Goal: Task Accomplishment & Management: Manage account settings

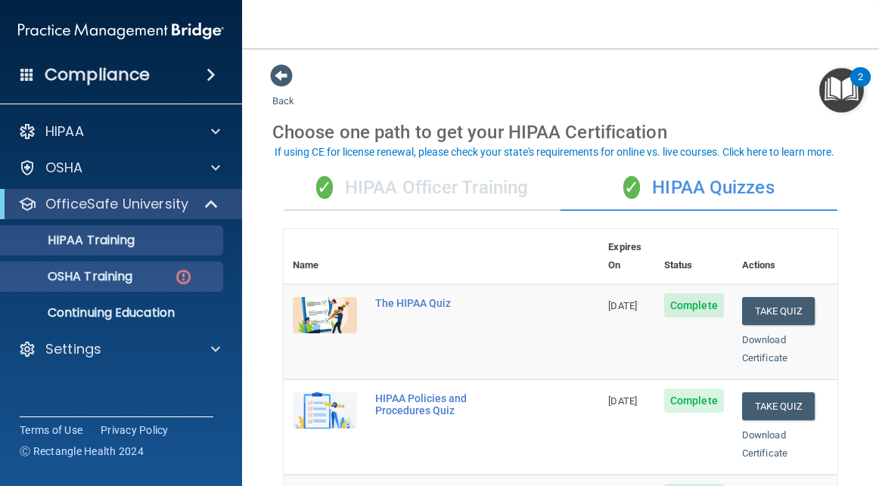
click at [140, 280] on div "OSHA Training" at bounding box center [113, 276] width 207 height 15
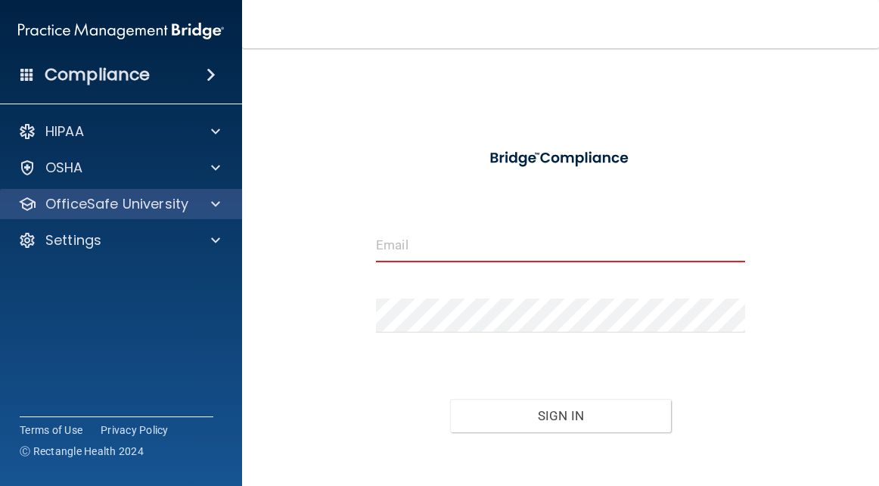
click at [126, 204] on p "OfficeSafe University" at bounding box center [116, 204] width 143 height 18
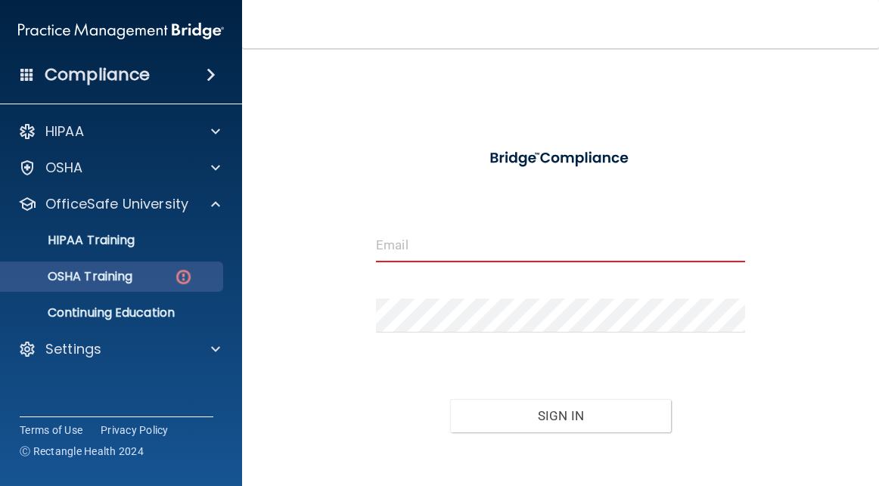
click at [132, 278] on p "OSHA Training" at bounding box center [71, 276] width 123 height 15
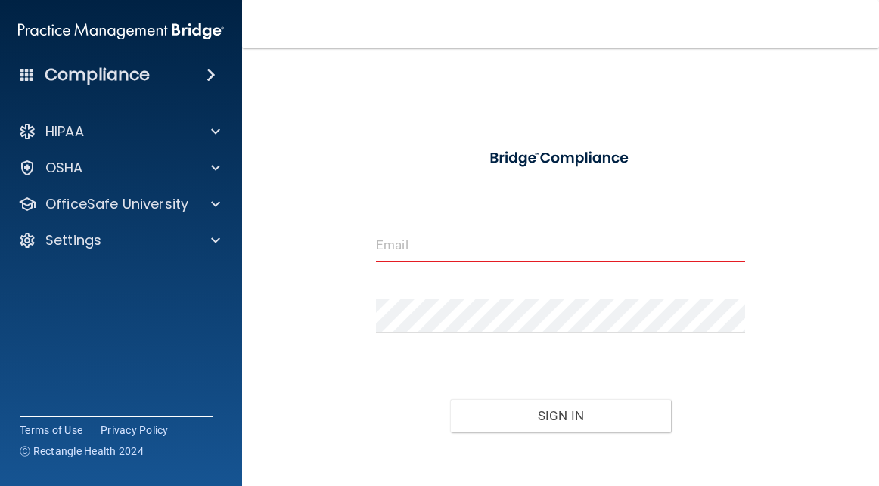
type input "[DOMAIN_NAME]"
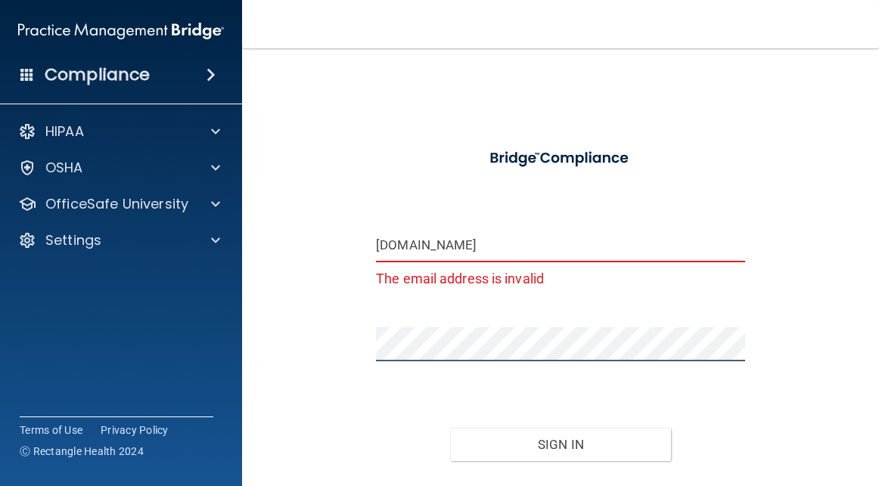
click at [560, 443] on button "Sign In" at bounding box center [561, 444] width 222 height 33
click at [775, 312] on div "genelyndaszekgmail.com The email address is invalid Invalid email/password. You…" at bounding box center [560, 300] width 576 height 473
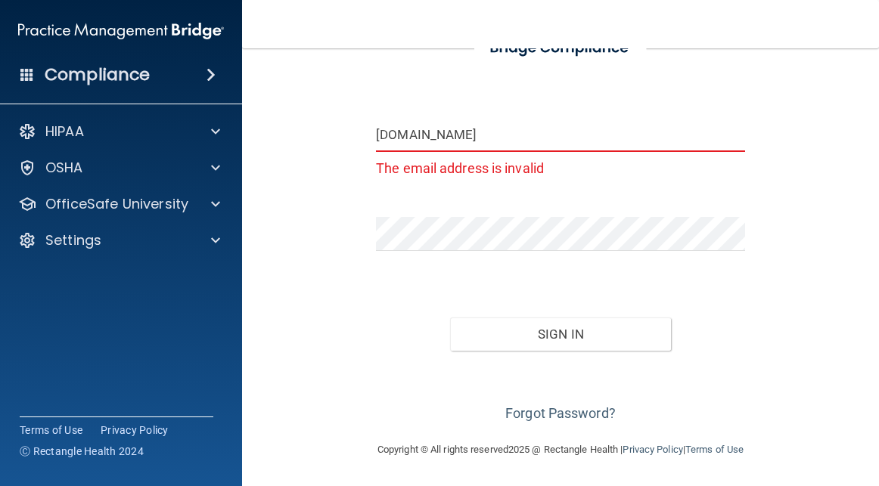
scroll to position [109, 0]
click at [594, 334] on button "Sign In" at bounding box center [561, 335] width 222 height 33
click at [562, 416] on link "Forgot Password?" at bounding box center [560, 415] width 110 height 16
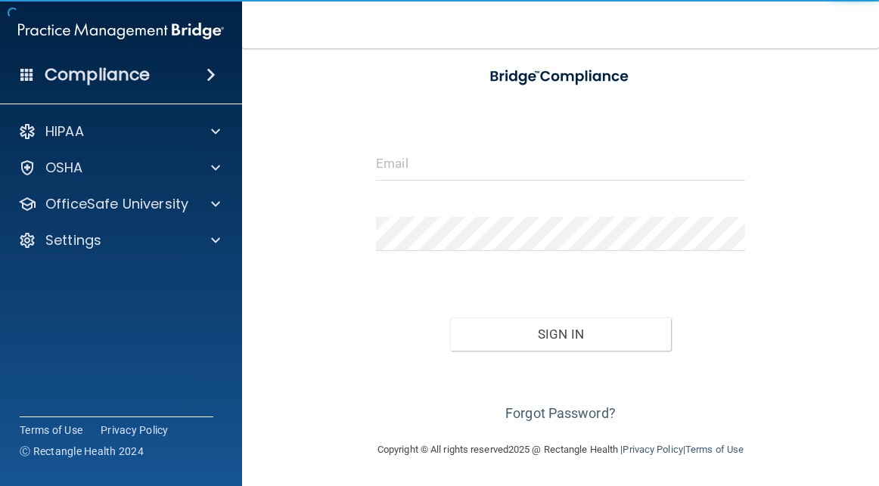
scroll to position [80, 0]
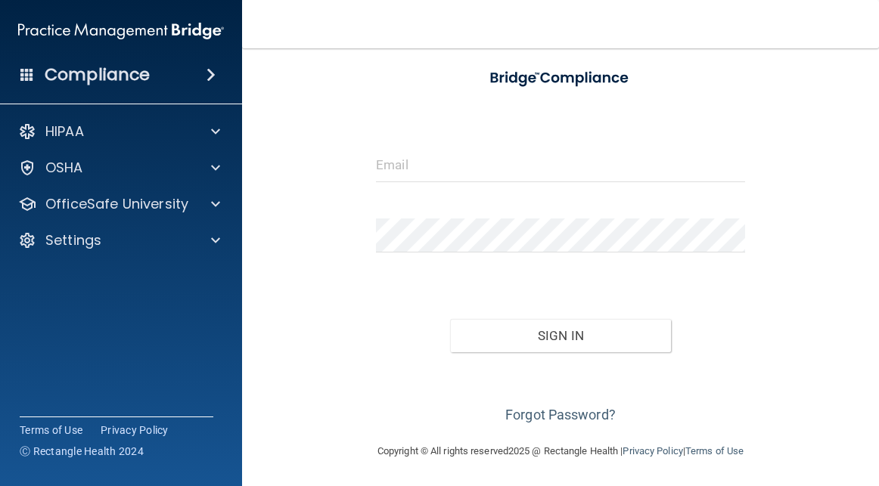
click at [417, 157] on input "email" at bounding box center [560, 165] width 369 height 34
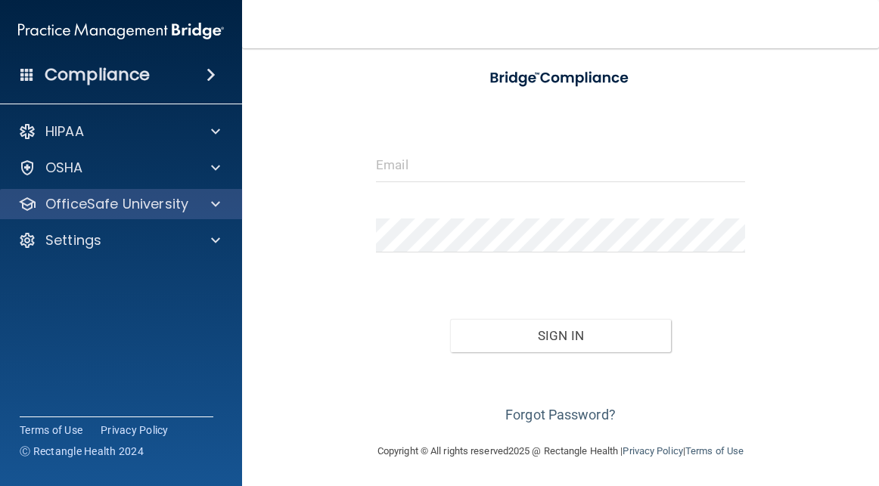
click at [135, 202] on p "OfficeSafe University" at bounding box center [116, 204] width 143 height 18
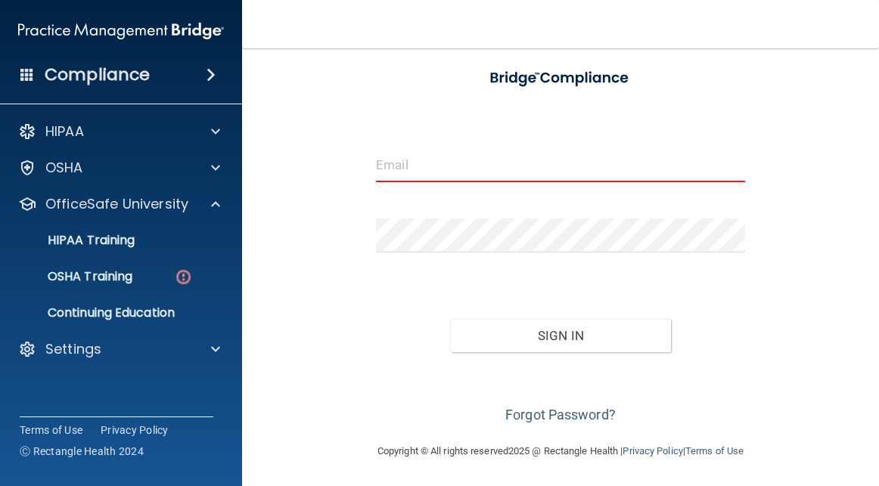
click at [425, 157] on input "email" at bounding box center [560, 165] width 369 height 34
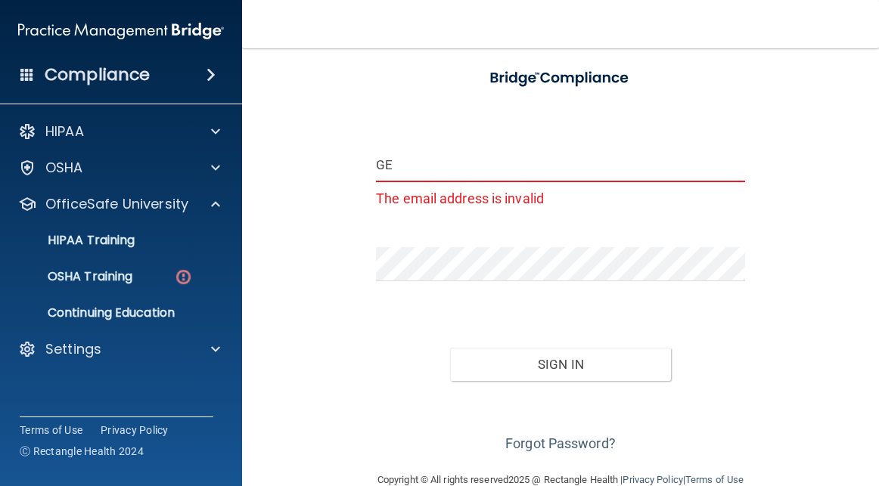
type input "G"
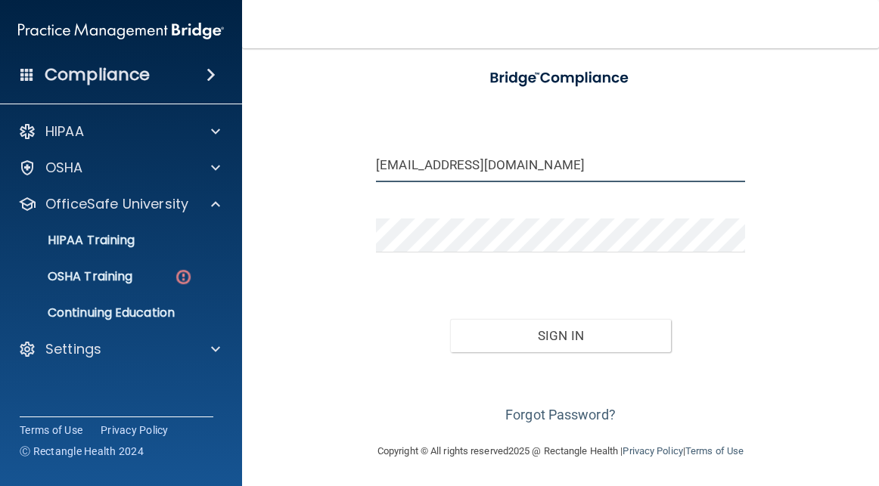
type input "[DOMAIN_NAME]"
click at [560, 353] on button "Sign In" at bounding box center [561, 335] width 222 height 33
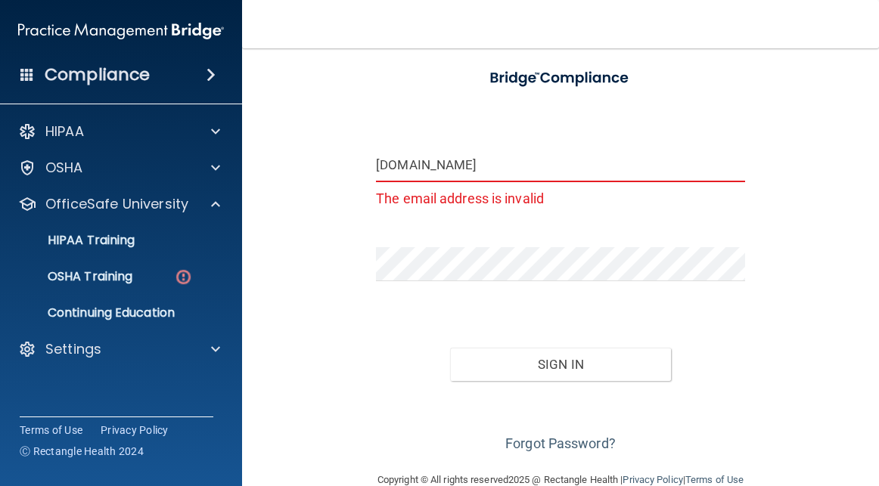
click at [560, 363] on button "Sign In" at bounding box center [561, 364] width 222 height 33
click at [516, 359] on button "Sign In" at bounding box center [561, 364] width 222 height 33
click at [560, 363] on button "Sign In" at bounding box center [561, 364] width 222 height 33
click at [576, 368] on button "Sign In" at bounding box center [561, 364] width 222 height 33
click at [687, 328] on div "Sign In" at bounding box center [561, 350] width 392 height 64
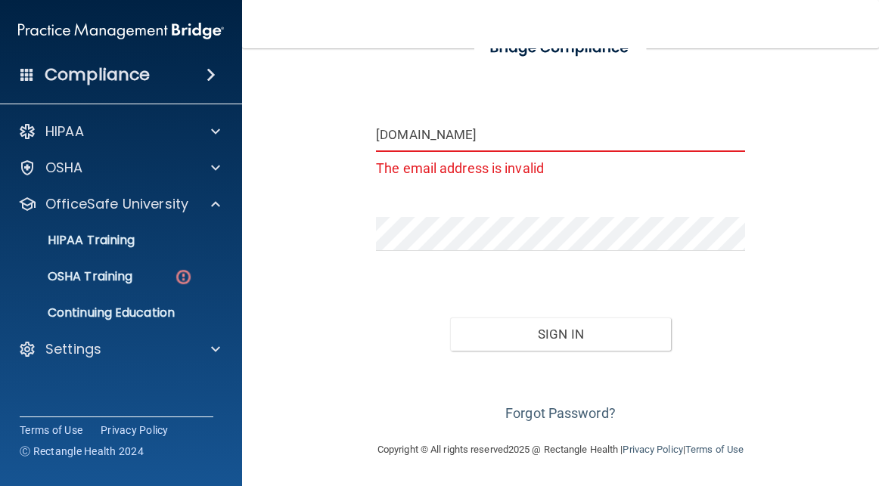
scroll to position [109, 0]
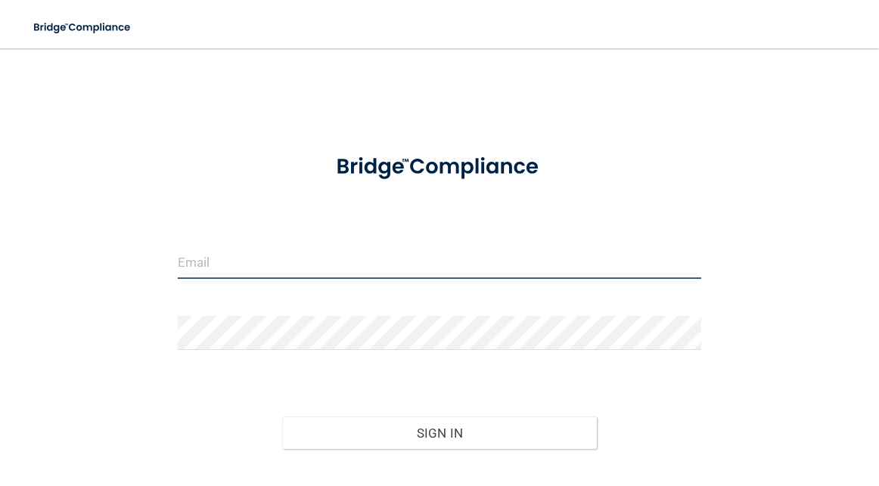
type input "[DOMAIN_NAME]"
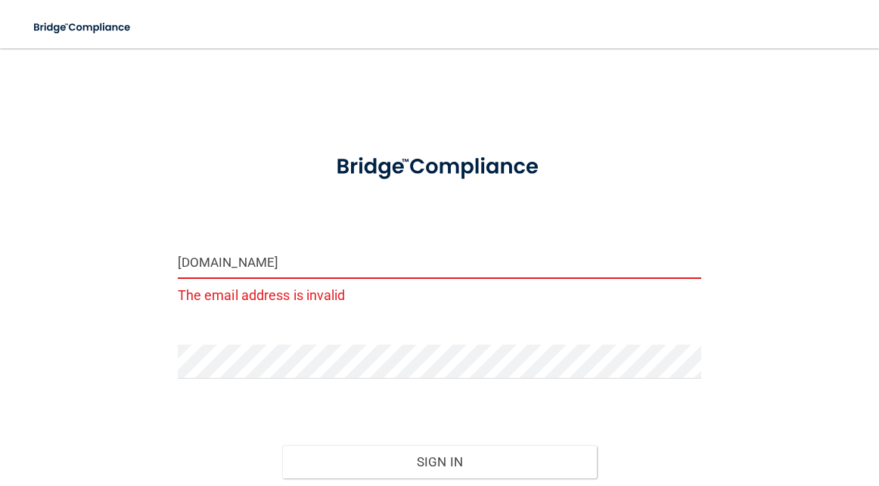
click at [657, 127] on div "genelyndaszekgmail.com The email address is invalid Invalid email/password. You…" at bounding box center [439, 309] width 819 height 490
drag, startPoint x: 787, startPoint y: 217, endPoint x: 793, endPoint y: 210, distance: 9.7
click at [789, 213] on div "genelyndaszekgmail.com The email address is invalid Invalid email/password. You…" at bounding box center [439, 309] width 819 height 490
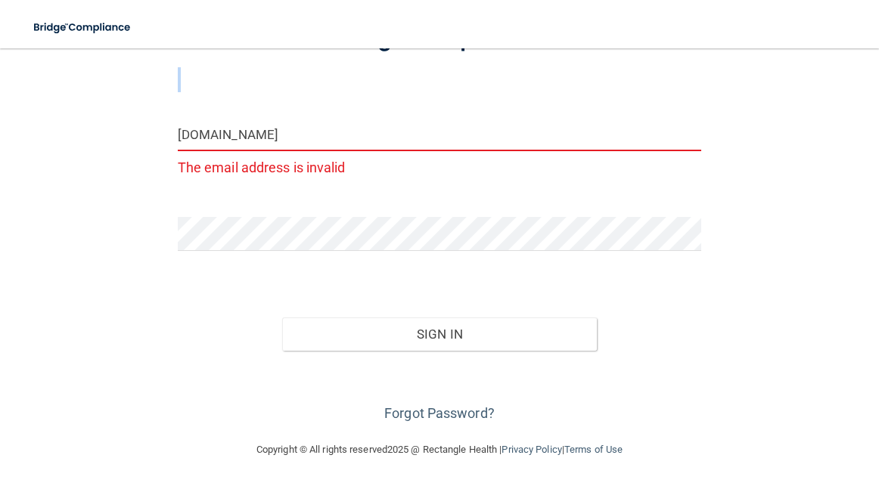
scroll to position [126, 0]
click at [418, 334] on button "Sign In" at bounding box center [439, 335] width 315 height 33
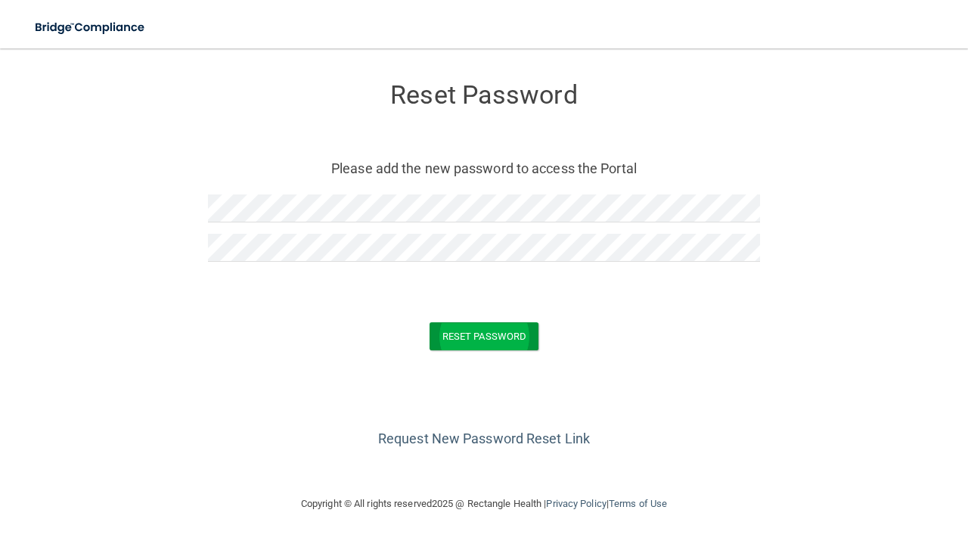
click at [514, 342] on button "Reset Password" at bounding box center [484, 336] width 109 height 28
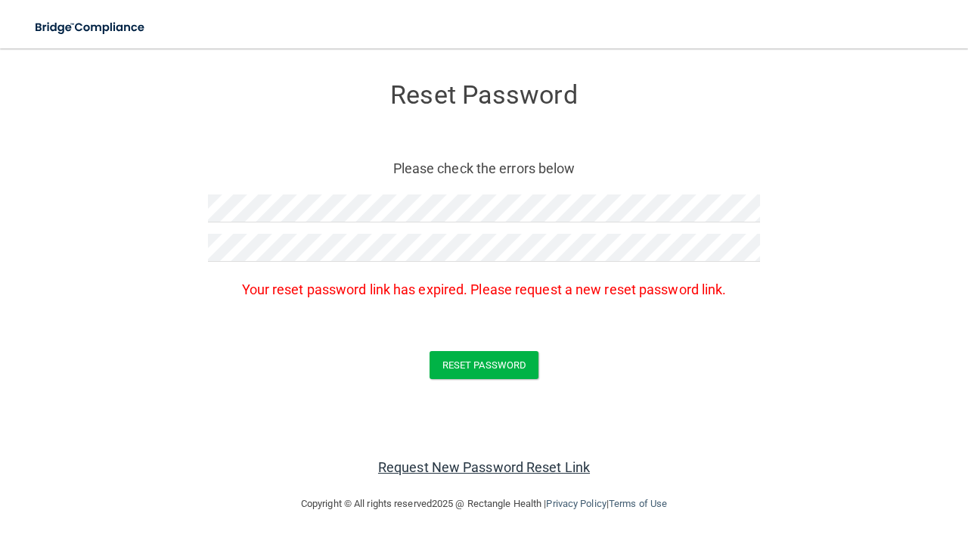
click at [495, 464] on link "Request New Password Reset Link" at bounding box center [484, 467] width 212 height 16
